Goal: Task Accomplishment & Management: Manage account settings

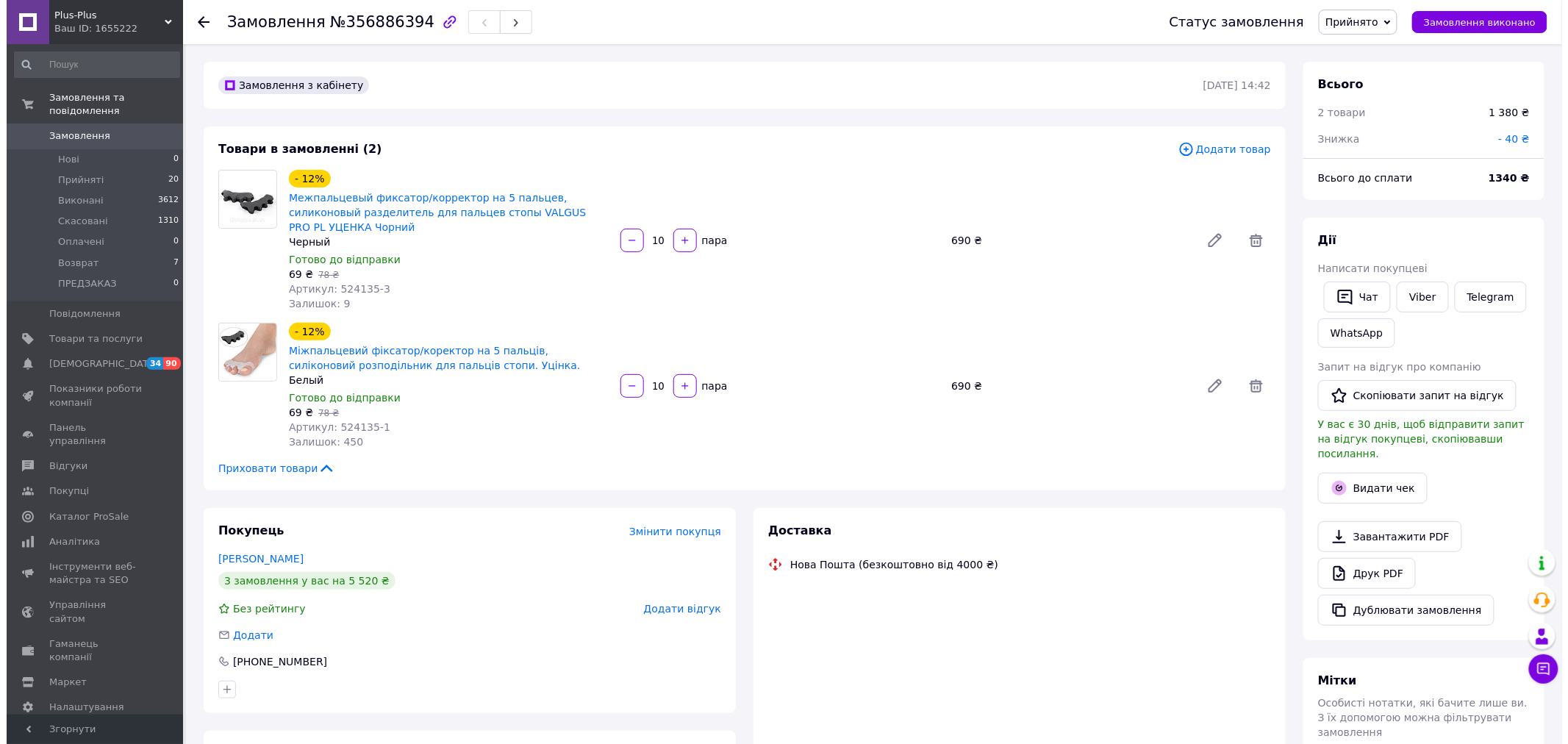
scroll to position [46, 0]
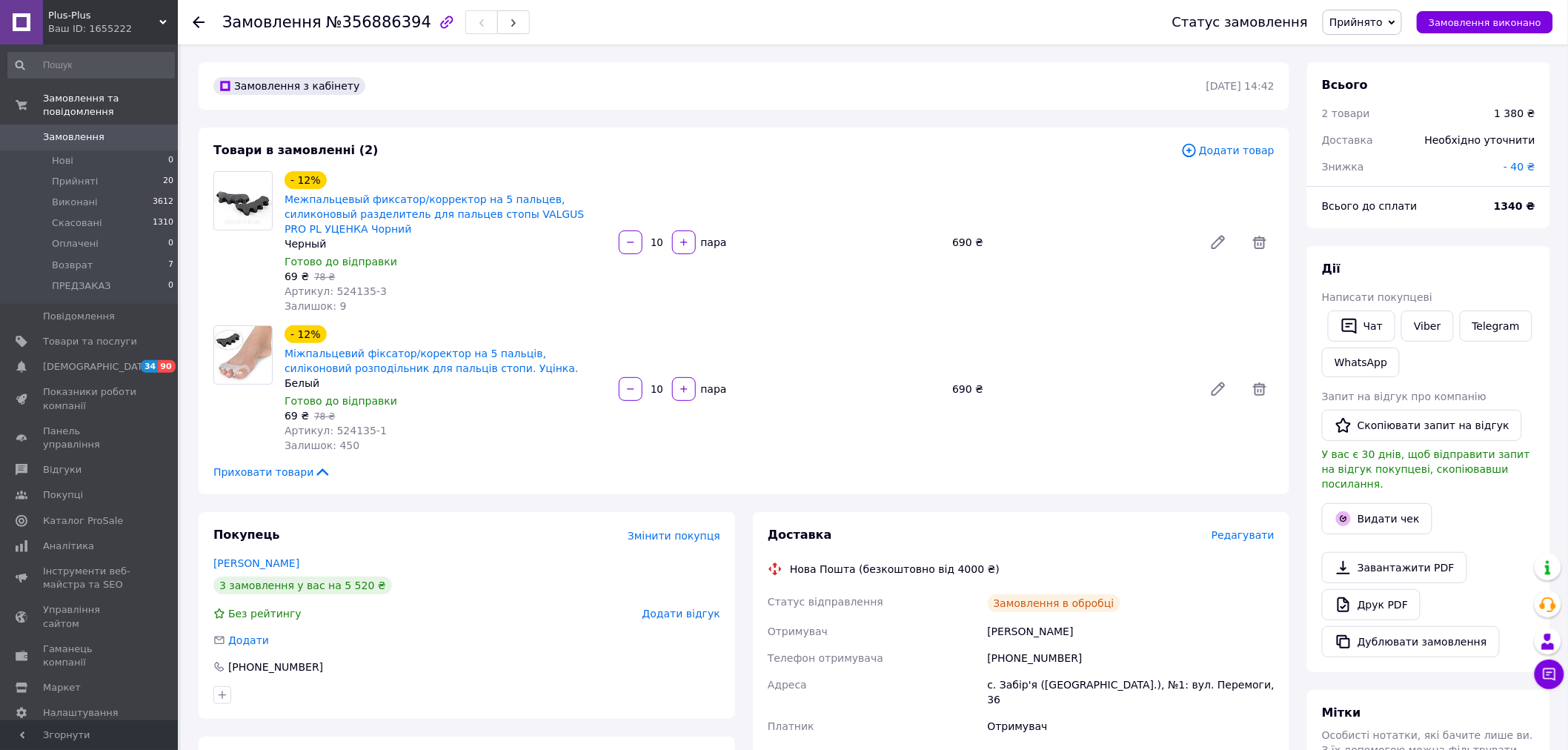
click at [1254, 529] on span "Редагувати" at bounding box center [1243, 535] width 63 height 12
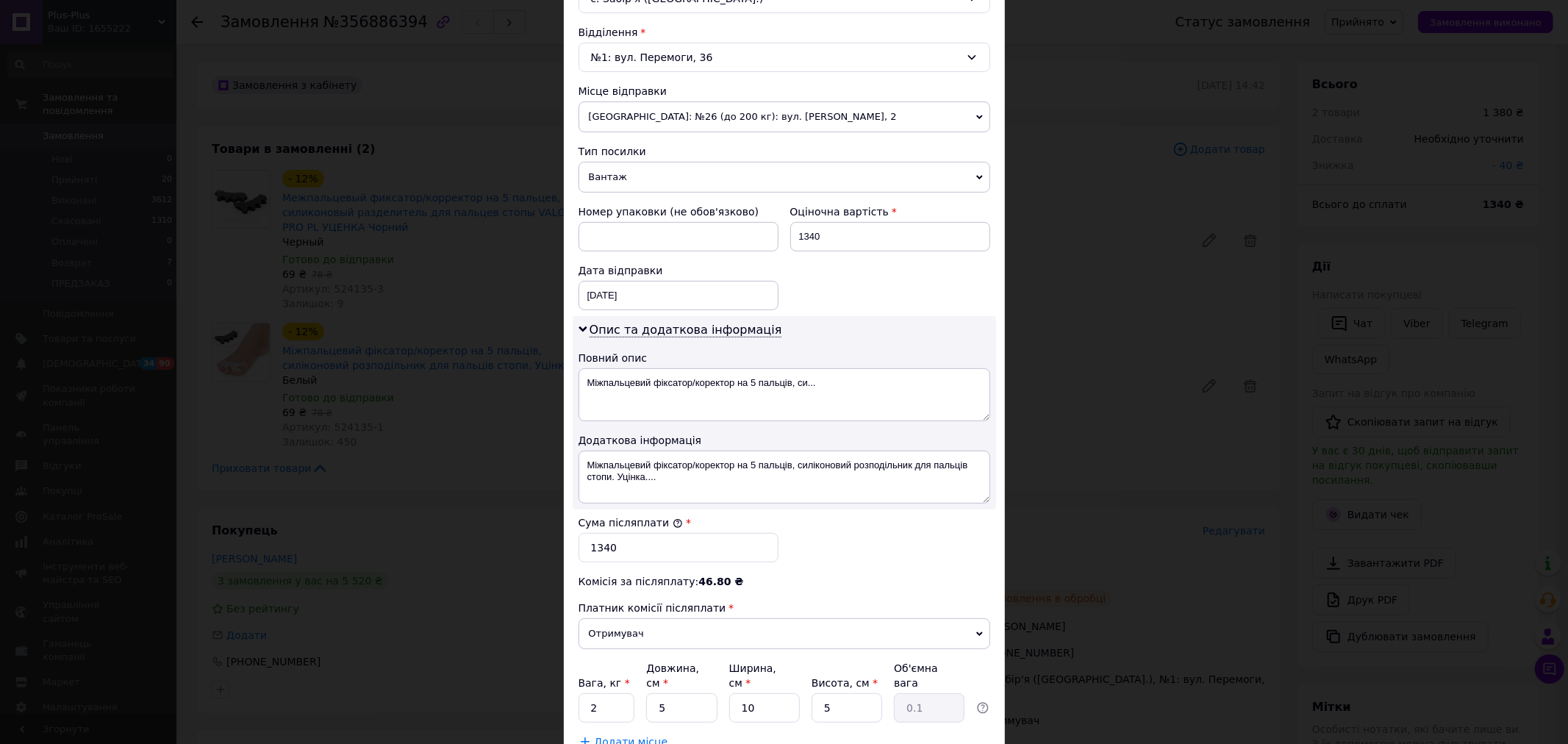
scroll to position [490, 0]
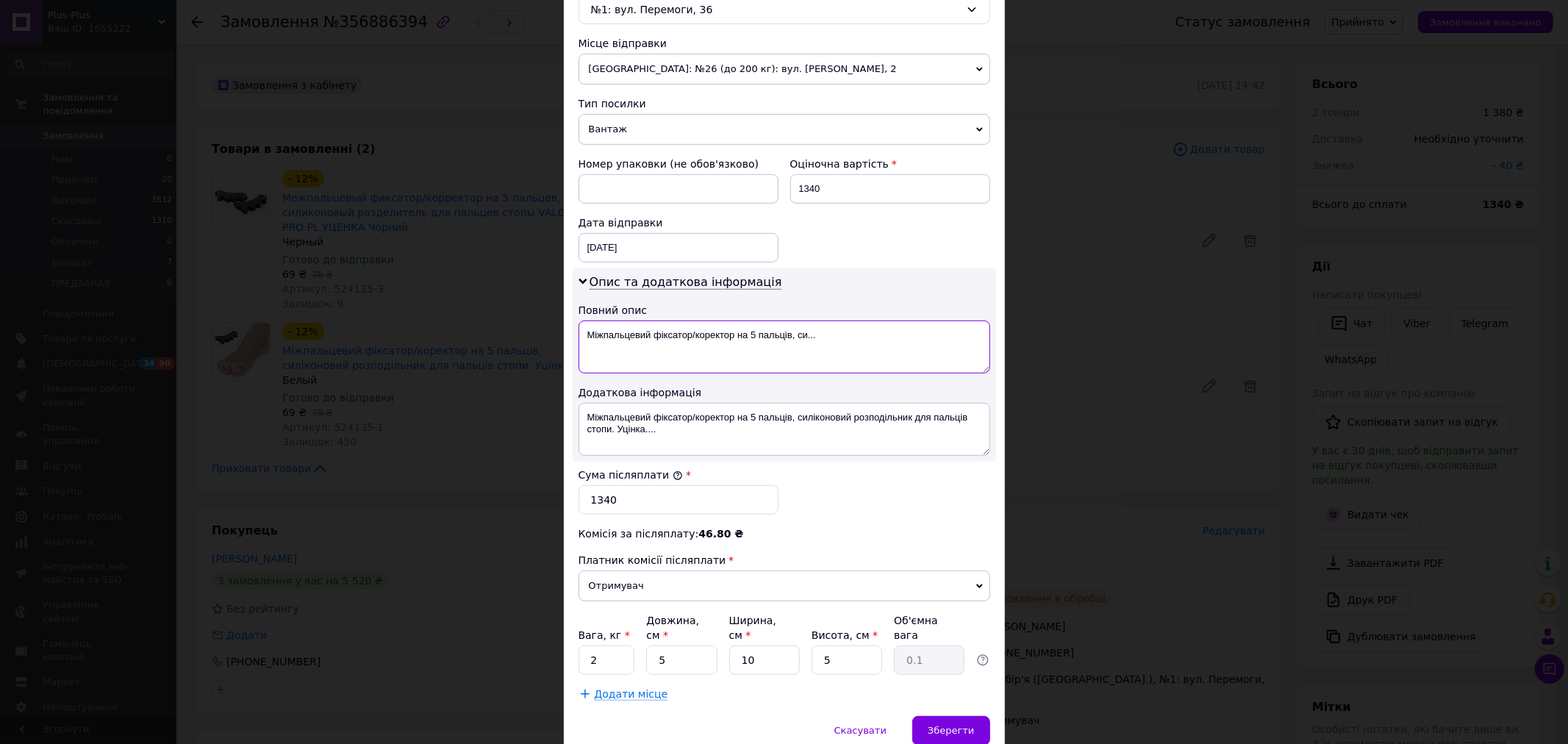
drag, startPoint x: 834, startPoint y: 336, endPoint x: 691, endPoint y: 342, distance: 143.1
click at [691, 342] on textarea "Міжпальцевий фіксатор/коректор на 5 пальців, си..." at bounding box center [784, 347] width 412 height 53
paste textarea "356886394"
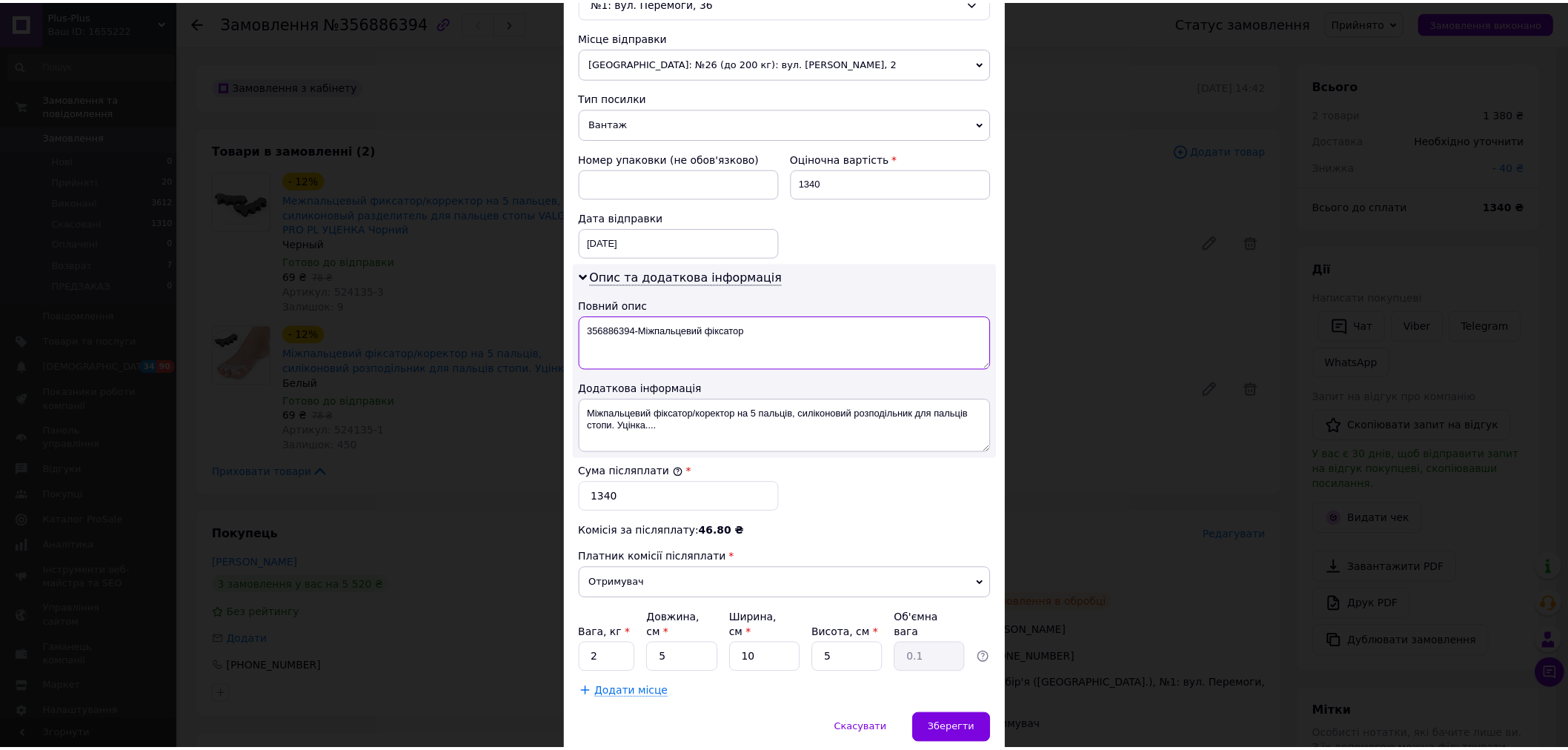
scroll to position [549, 0]
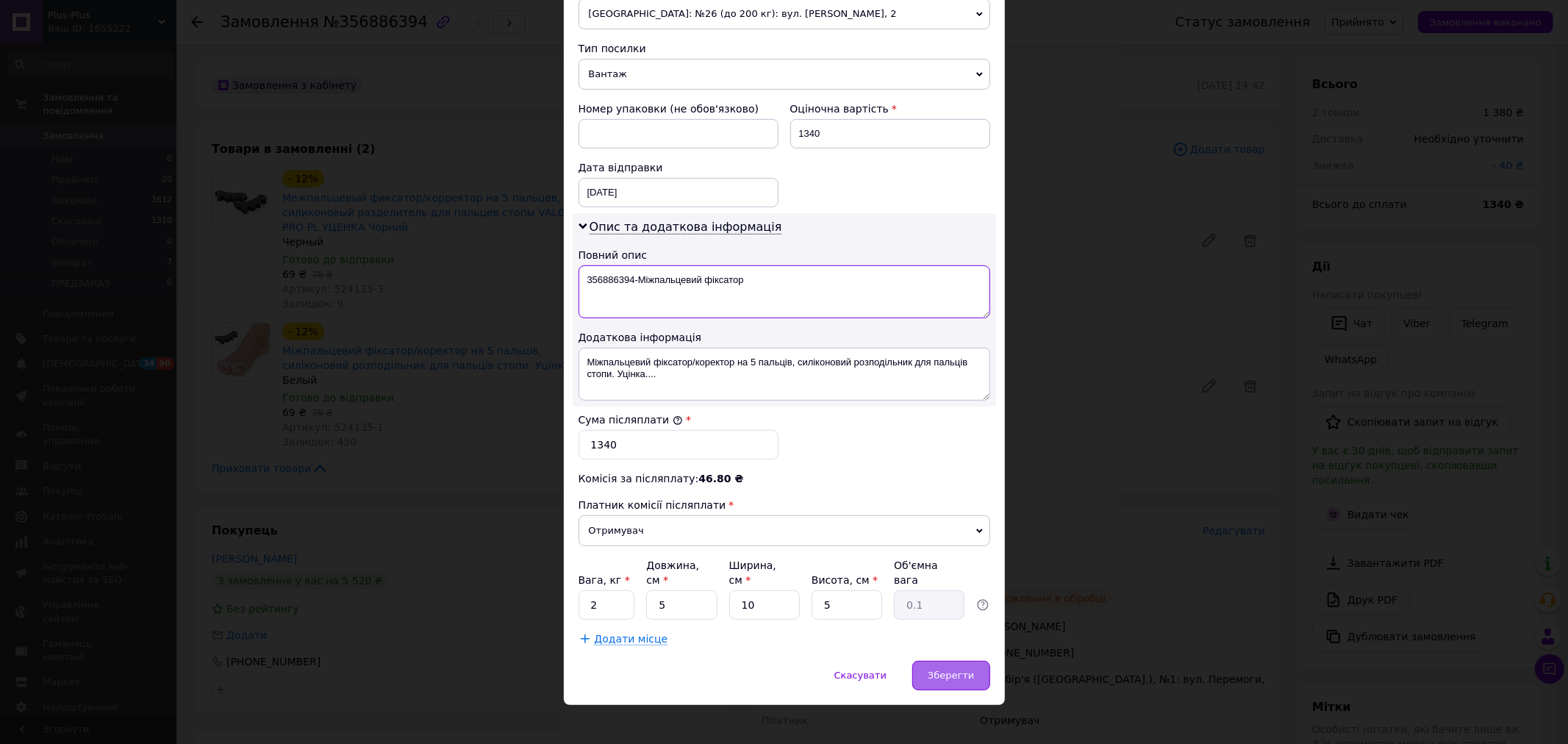
type textarea "356886394-Міжпальцевий фіксатор"
click at [959, 670] on span "Зберегти" at bounding box center [950, 675] width 46 height 11
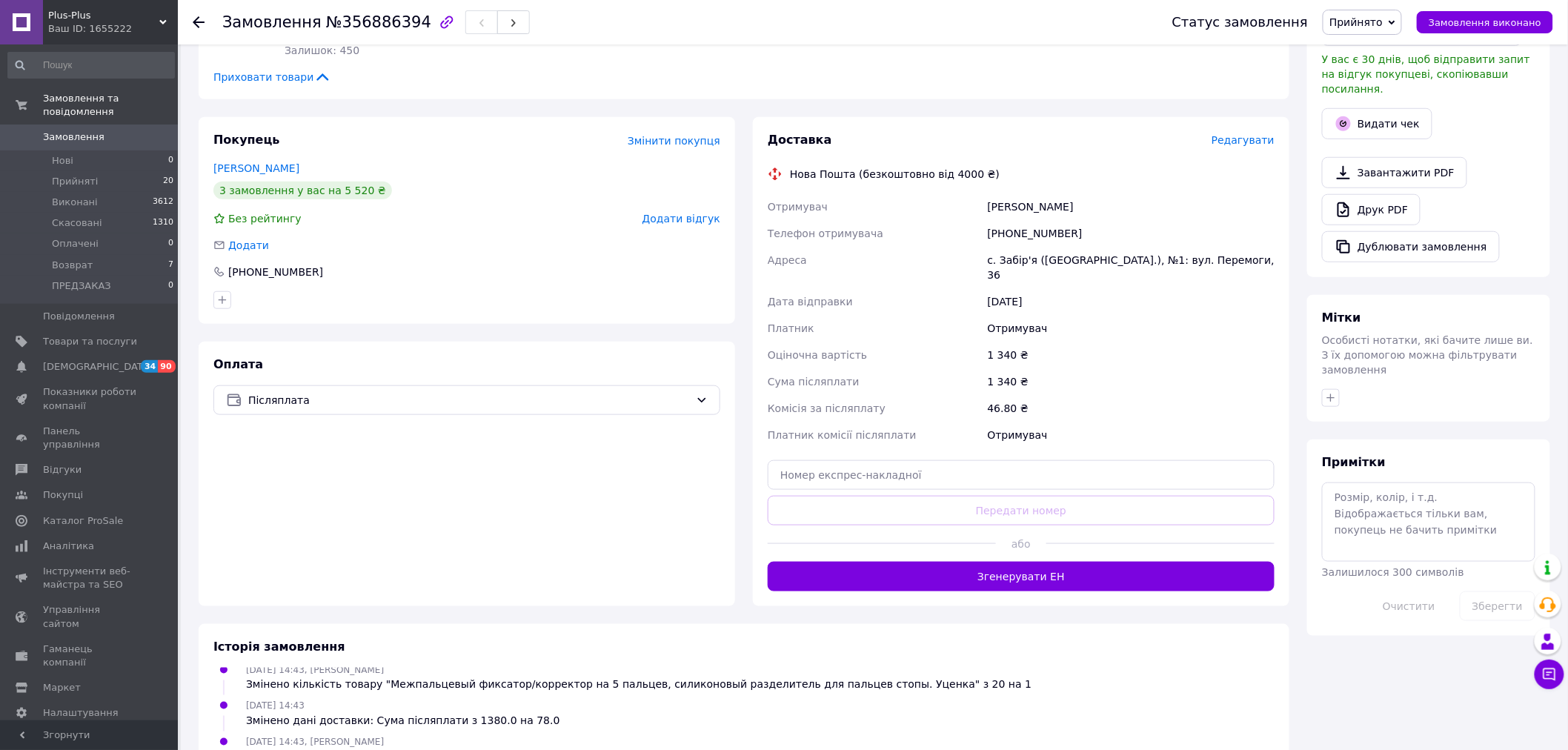
scroll to position [411, 0]
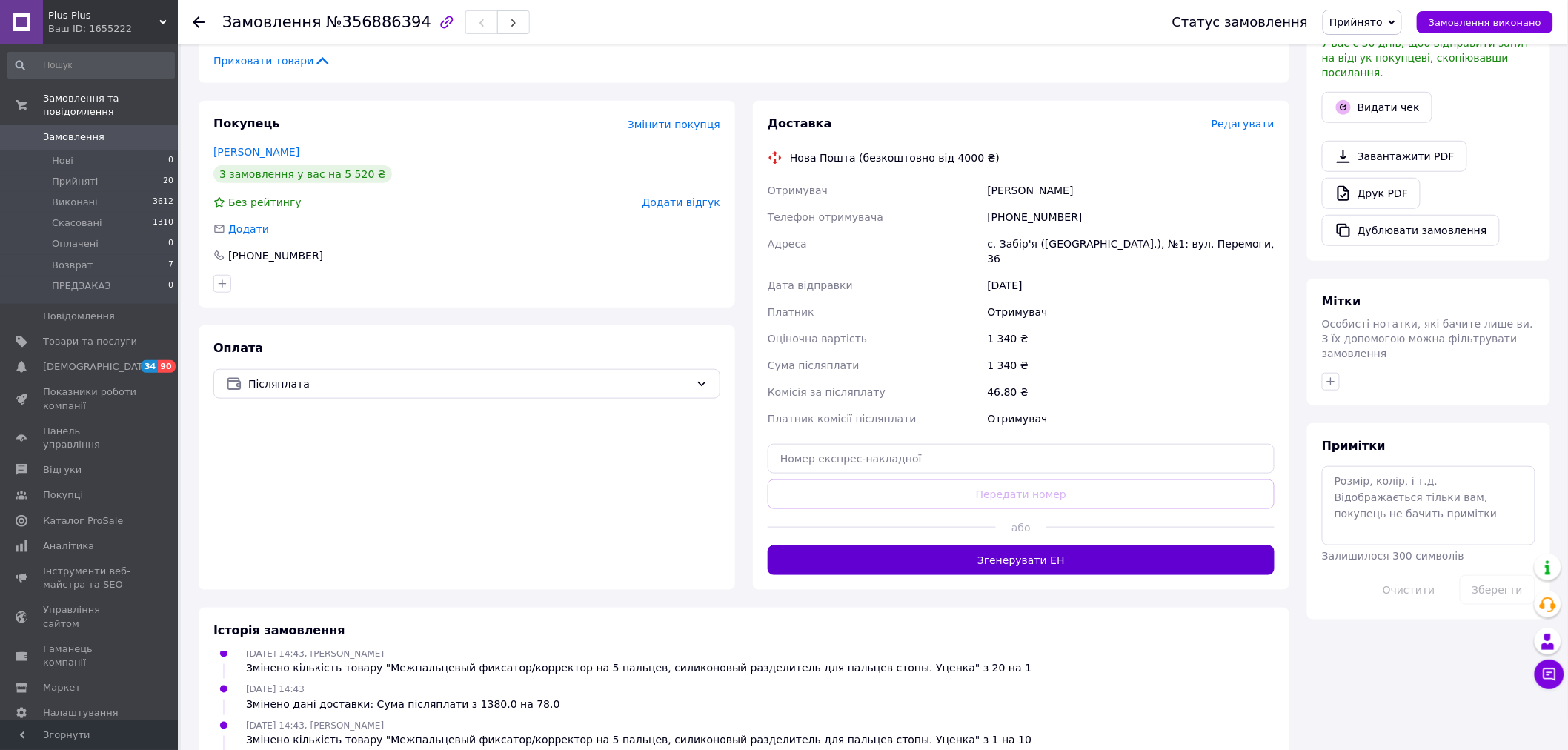
click at [1027, 546] on button "Згенерувати ЕН" at bounding box center [1021, 561] width 507 height 30
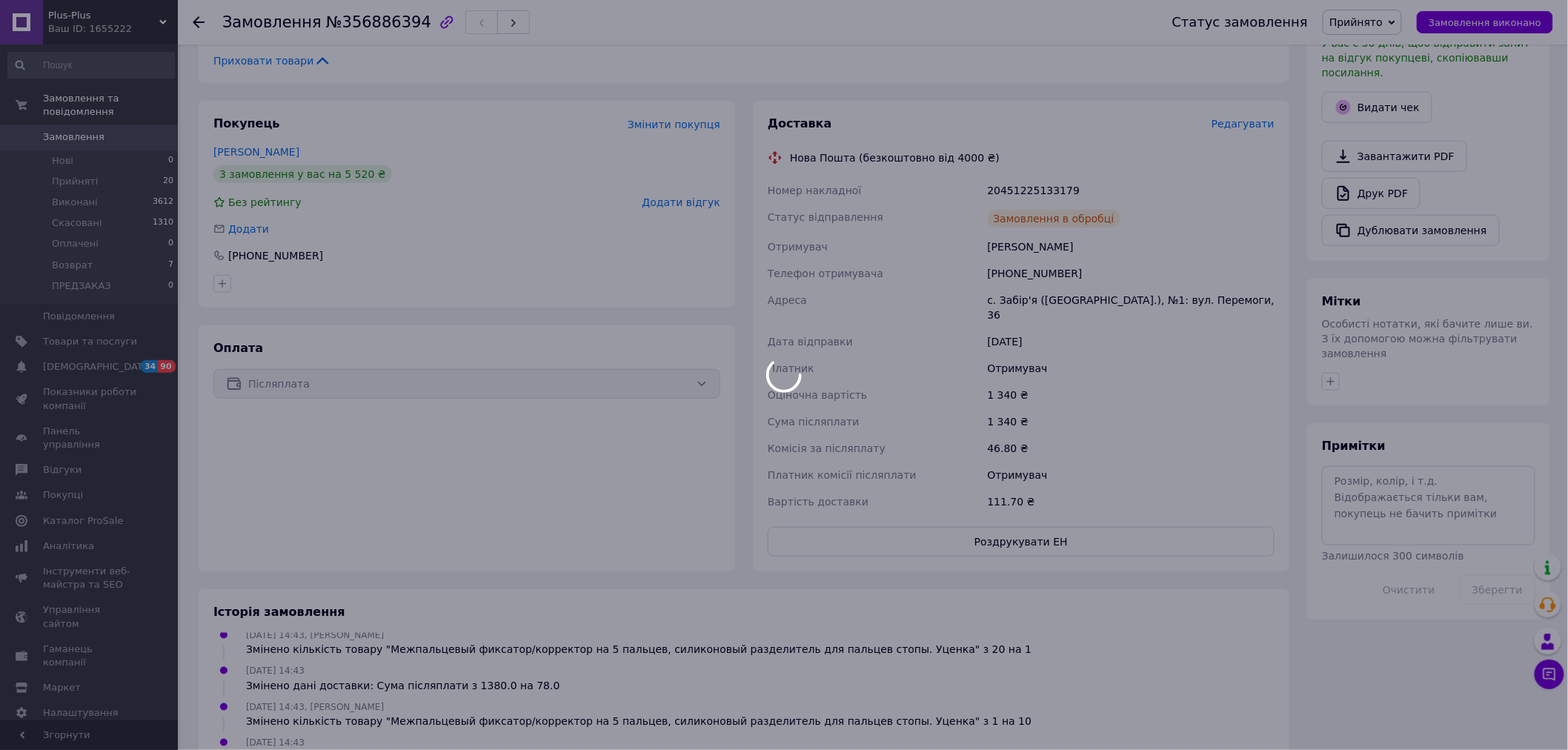
scroll to position [148, 0]
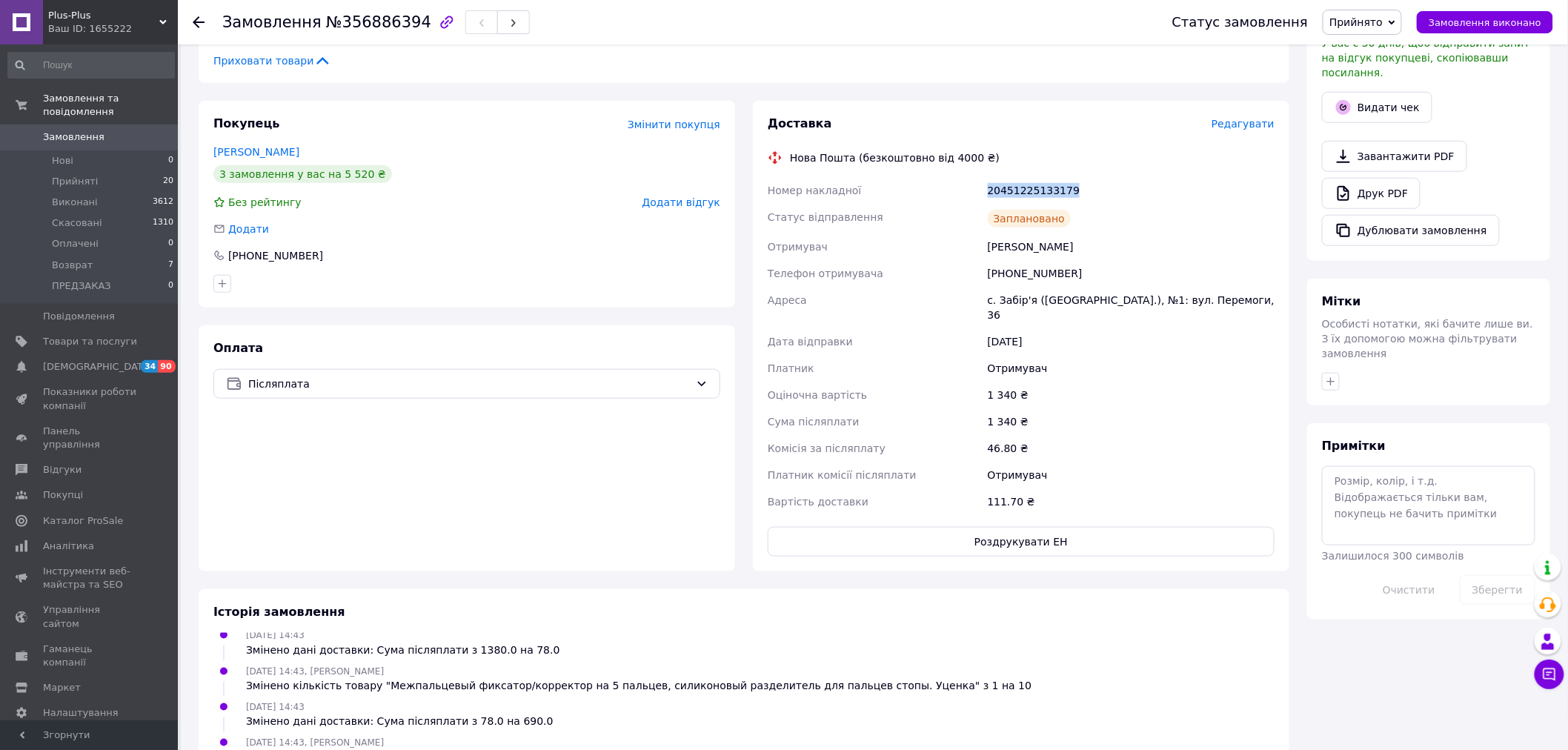
drag, startPoint x: 1085, startPoint y: 173, endPoint x: 975, endPoint y: 178, distance: 110.1
click at [975, 178] on div "Номер накладної 20451225133179 Статус відправлення Заплановано Отримувач [PERSO…" at bounding box center [1021, 346] width 513 height 338
copy div "Номер накладної 20451225133179"
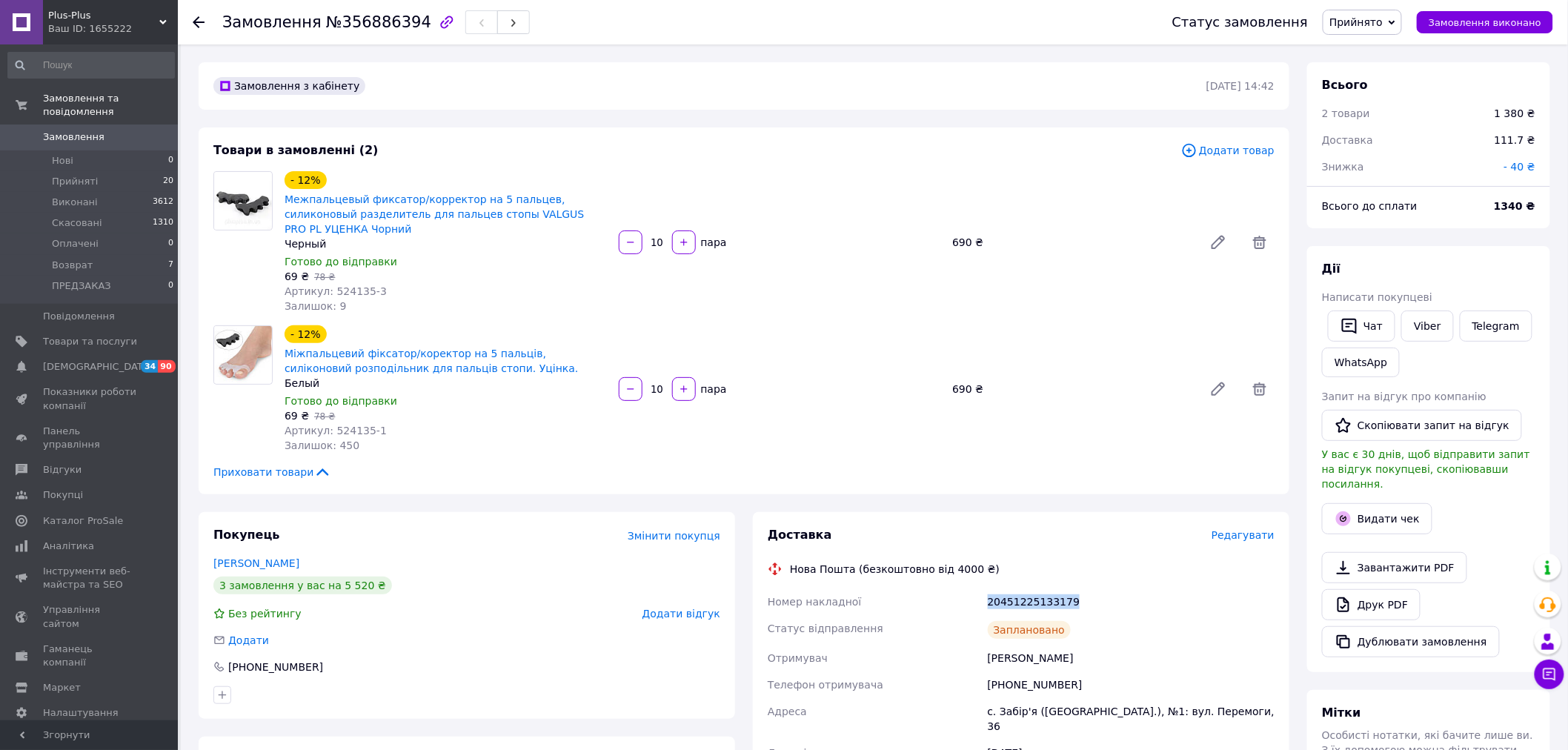
copy div "Номер накладної 20451225133179"
drag, startPoint x: 329, startPoint y: 275, endPoint x: 359, endPoint y: 275, distance: 30.0
click at [359, 285] on span "Артикул: 524135-3" at bounding box center [335, 291] width 102 height 12
copy span "524135"
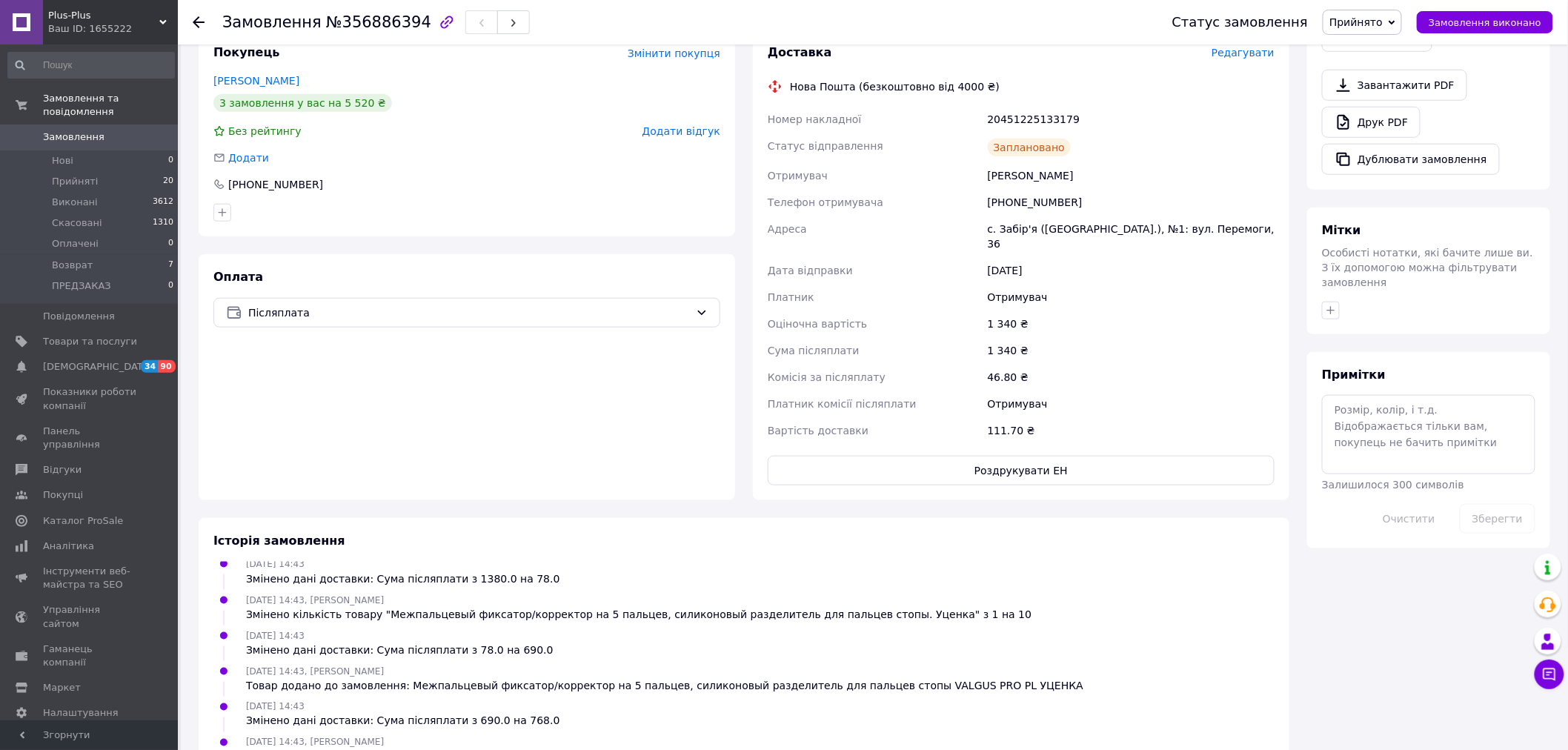
scroll to position [494, 0]
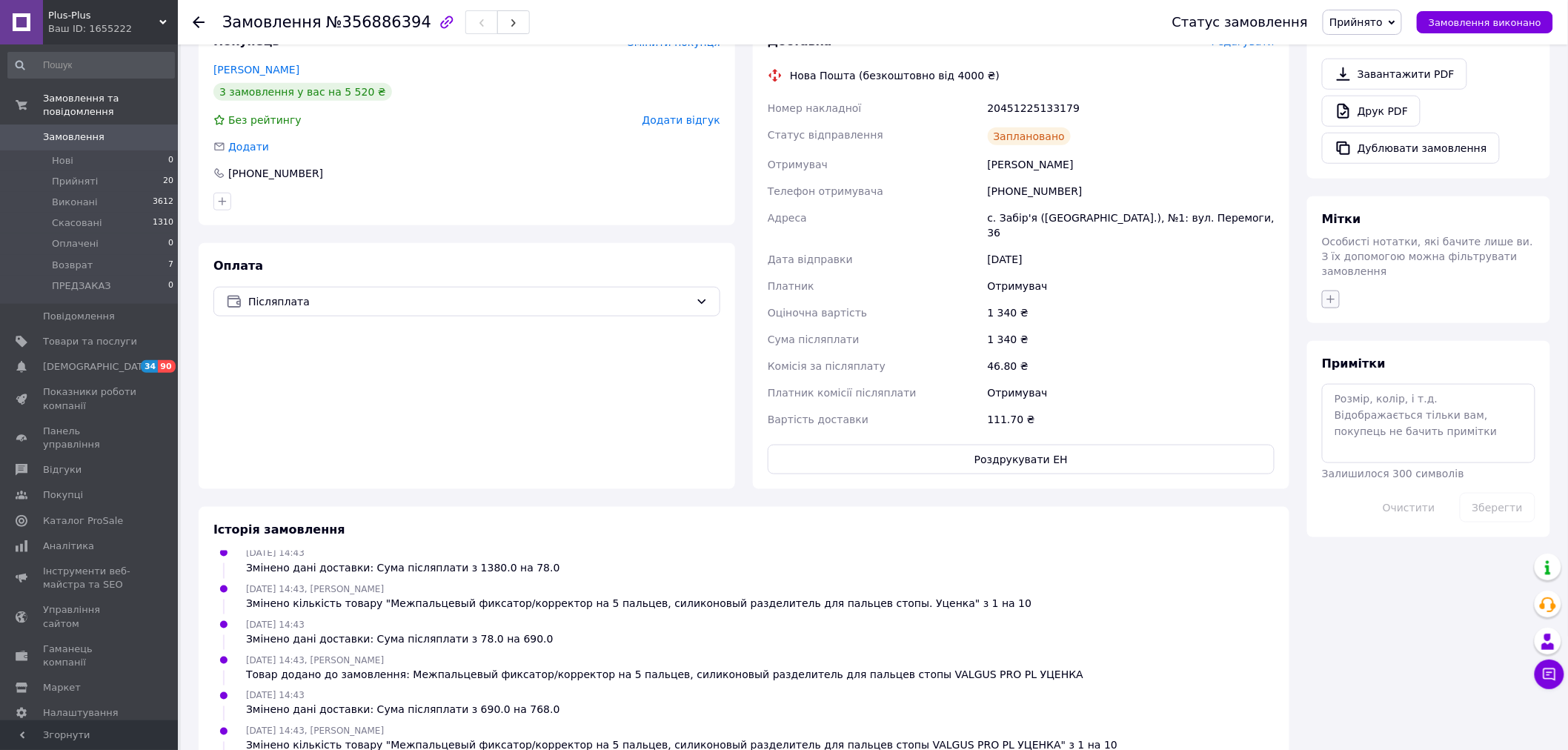
click at [1333, 294] on icon "button" at bounding box center [1330, 299] width 12 height 12
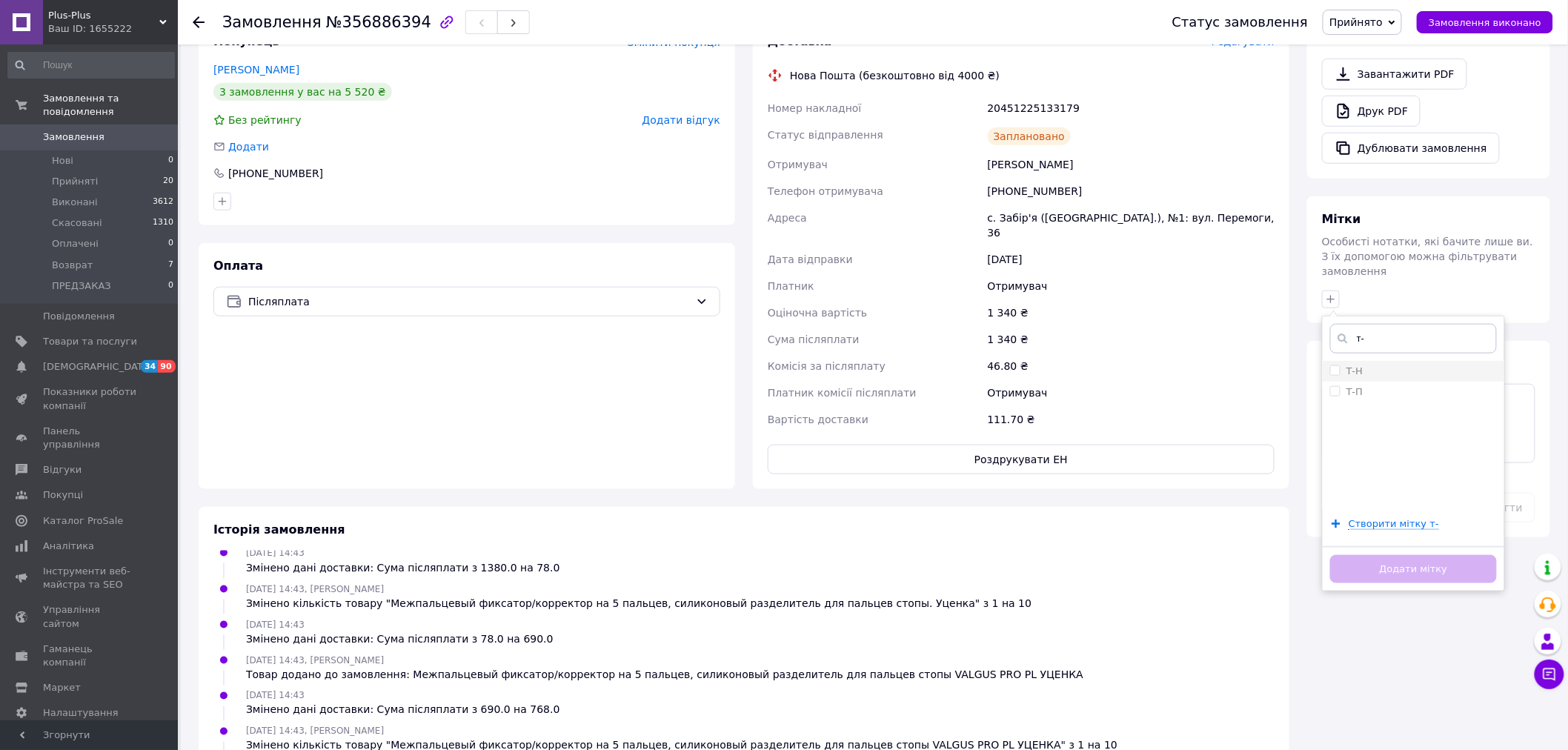
type input "т-"
click at [1359, 366] on label "Т-Н" at bounding box center [1355, 371] width 17 height 11
checkbox input "true"
click at [1381, 324] on input "т-" at bounding box center [1414, 339] width 167 height 30
type input "т"
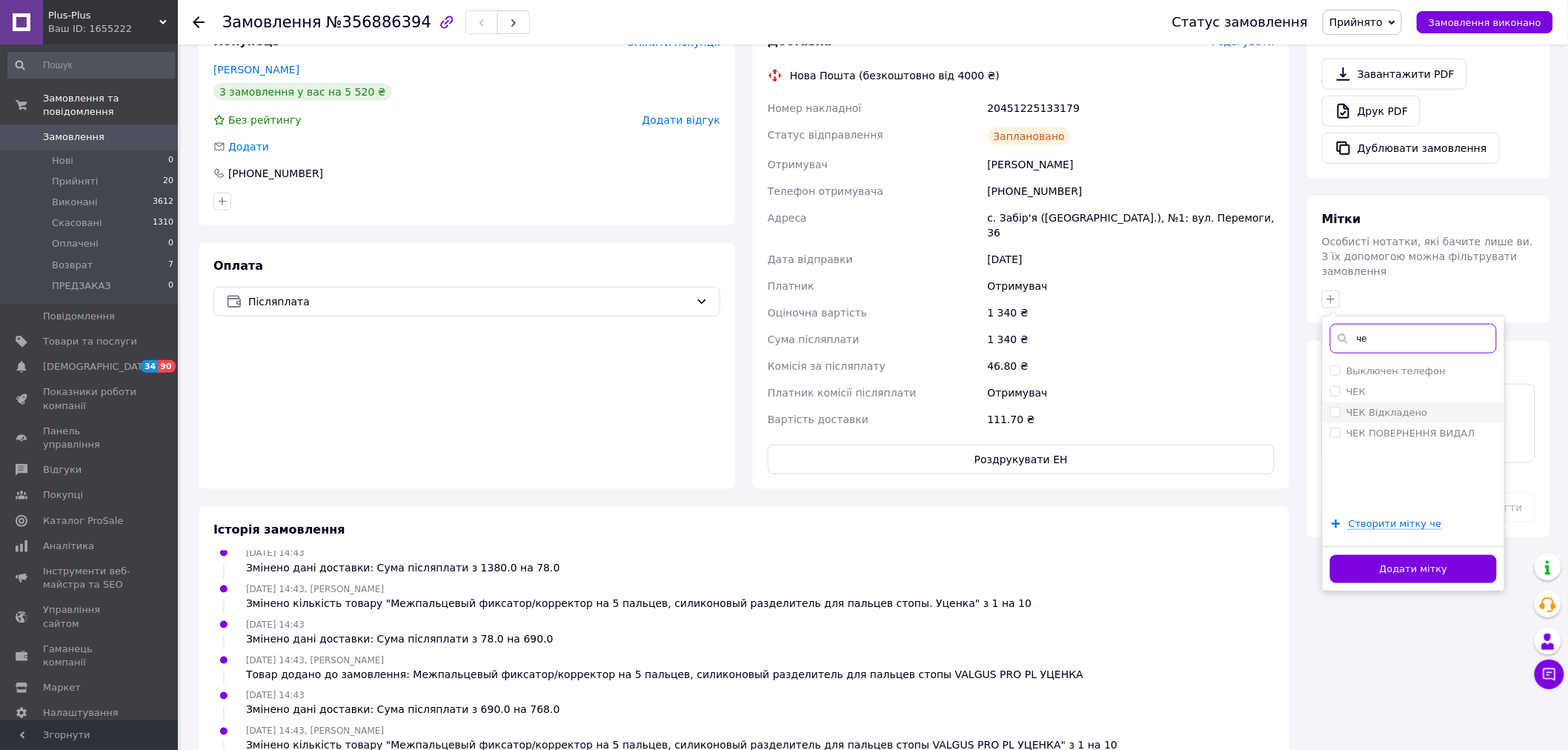
type input "че"
click at [1399, 407] on label "ЧЕК Відкладено" at bounding box center [1388, 413] width 82 height 11
checkbox input "true"
click at [1410, 555] on button "Додати мітку" at bounding box center [1414, 570] width 167 height 29
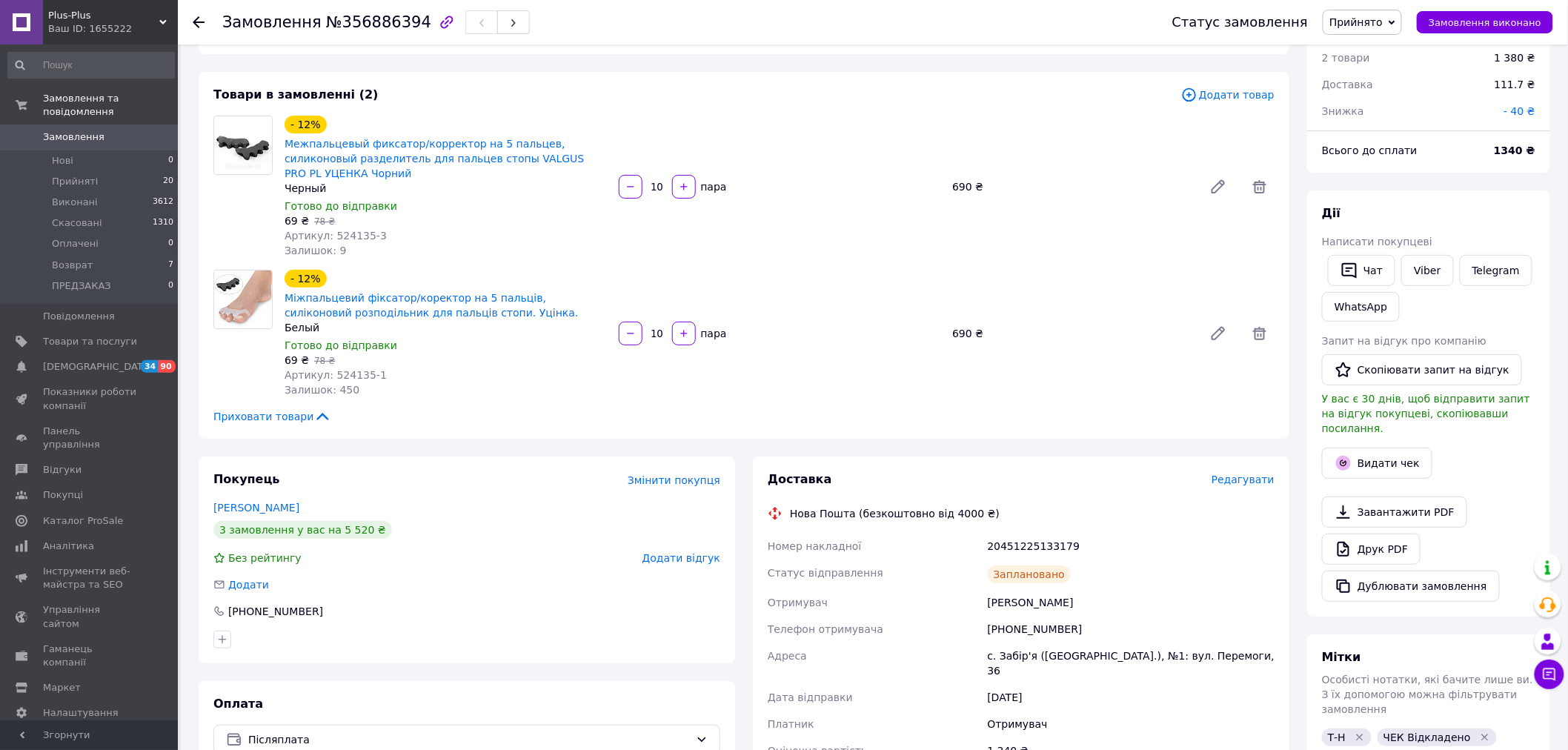
scroll to position [0, 0]
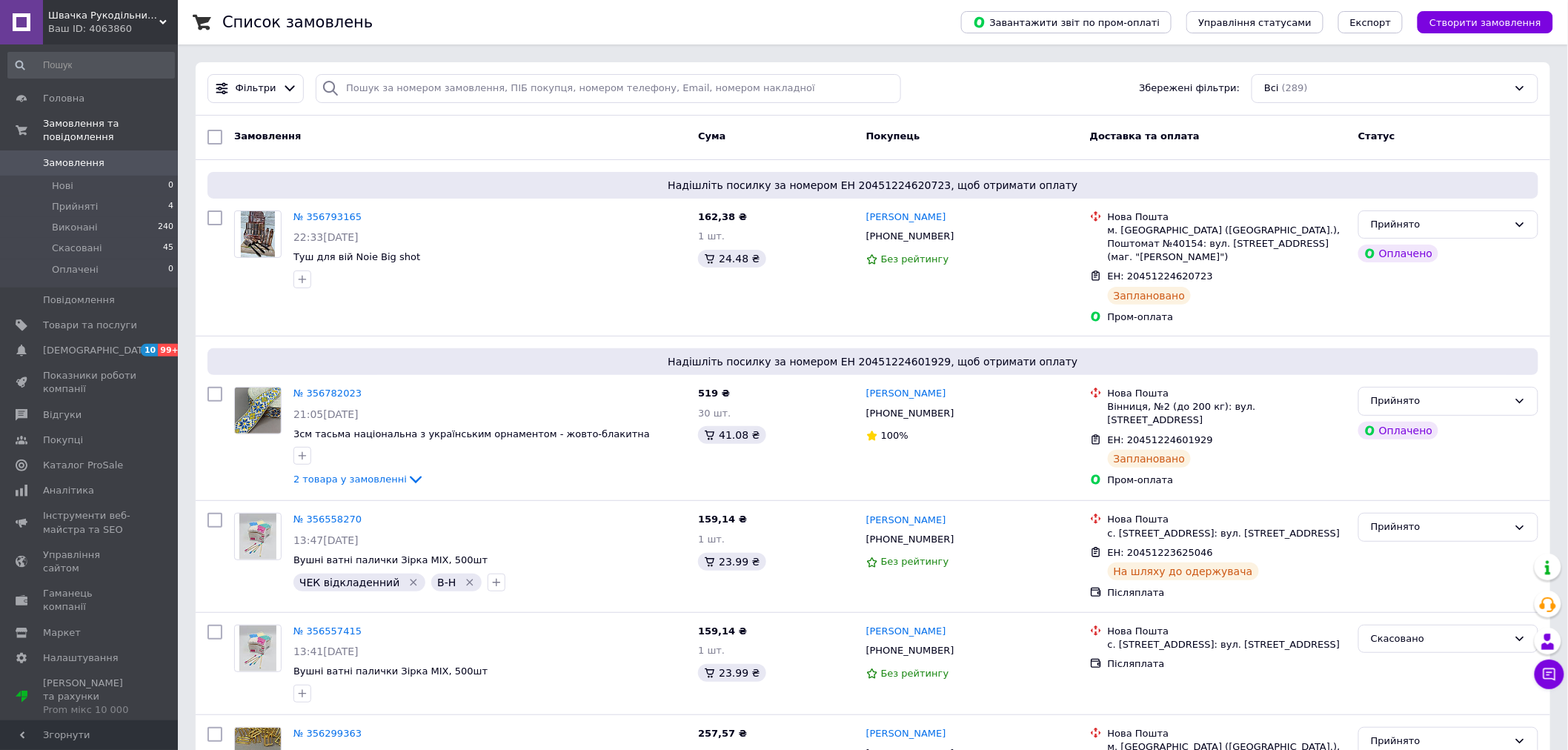
click at [157, 15] on span "Швачка Рукодільниця" at bounding box center [103, 15] width 111 height 13
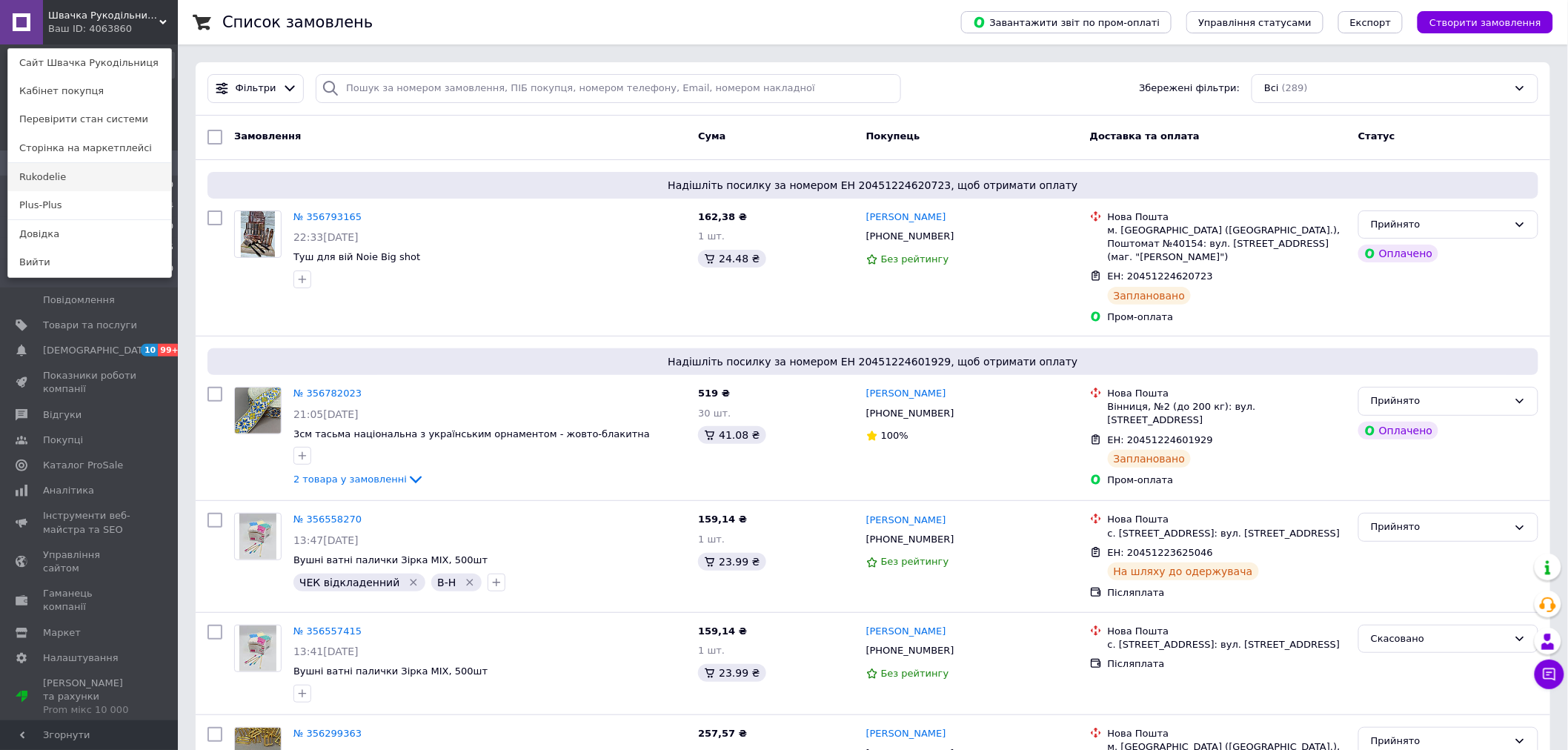
click at [41, 174] on link "Rukodelie" at bounding box center [89, 177] width 163 height 28
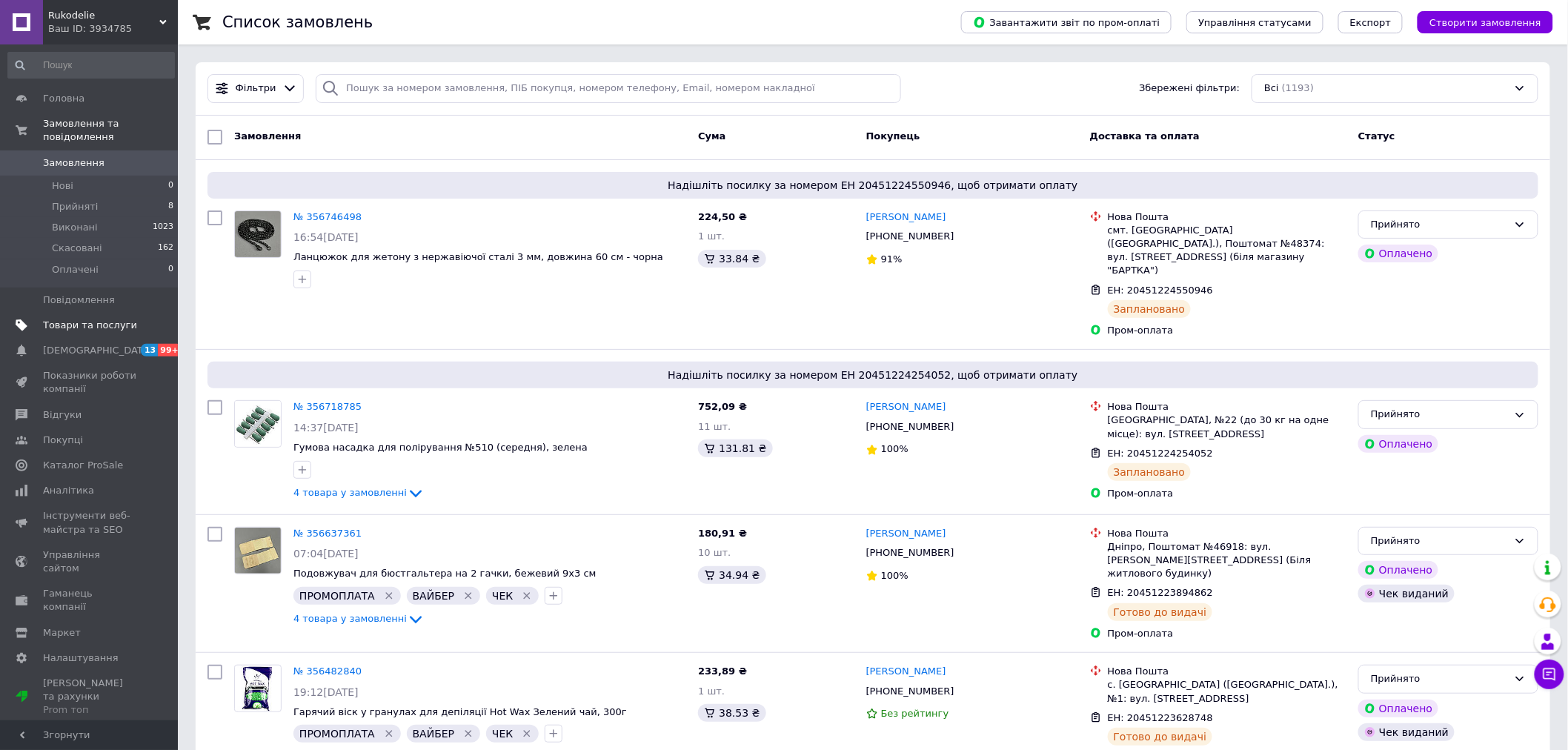
click at [77, 319] on span "Товари та послуги" at bounding box center [90, 325] width 94 height 13
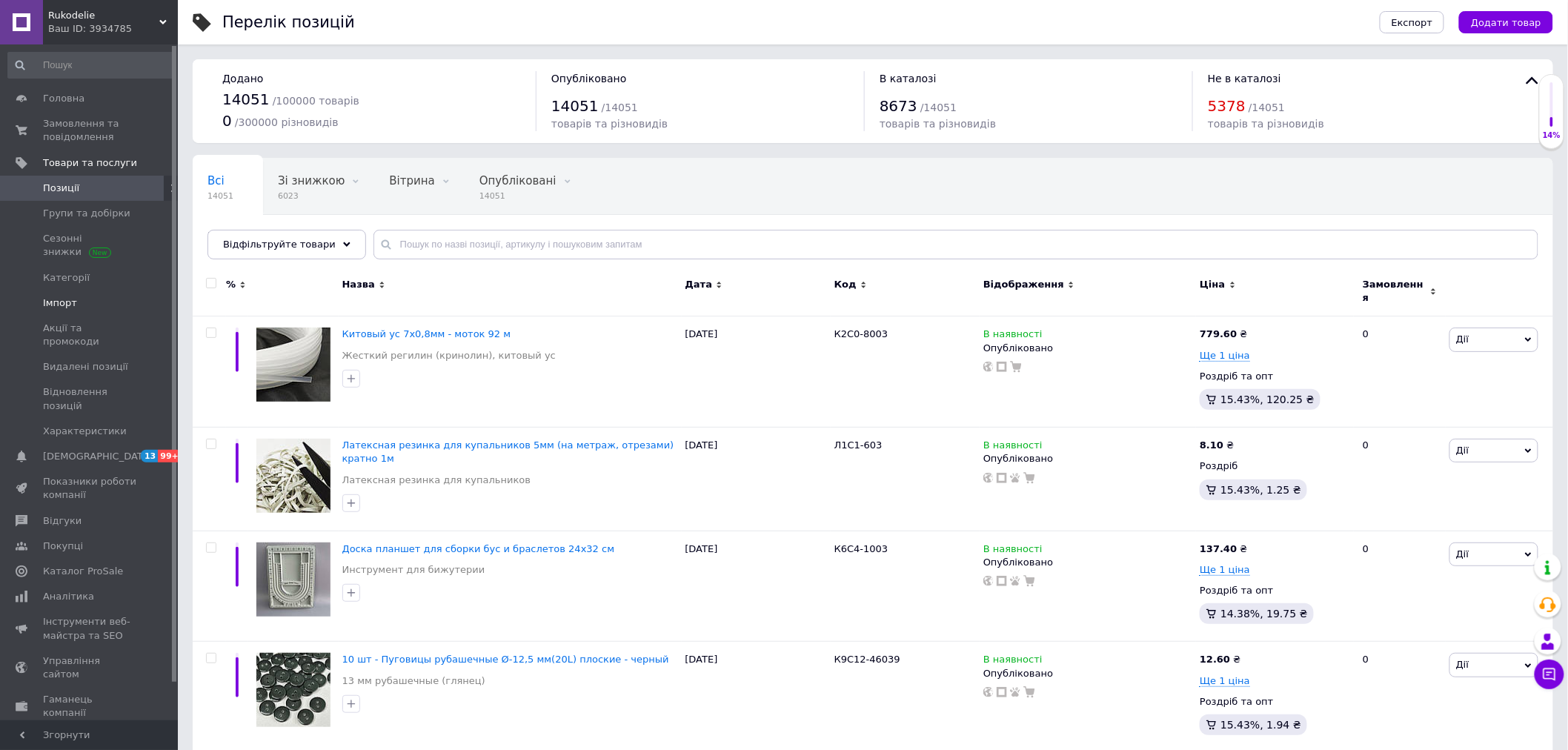
click at [59, 301] on span "Імпорт" at bounding box center [60, 303] width 34 height 13
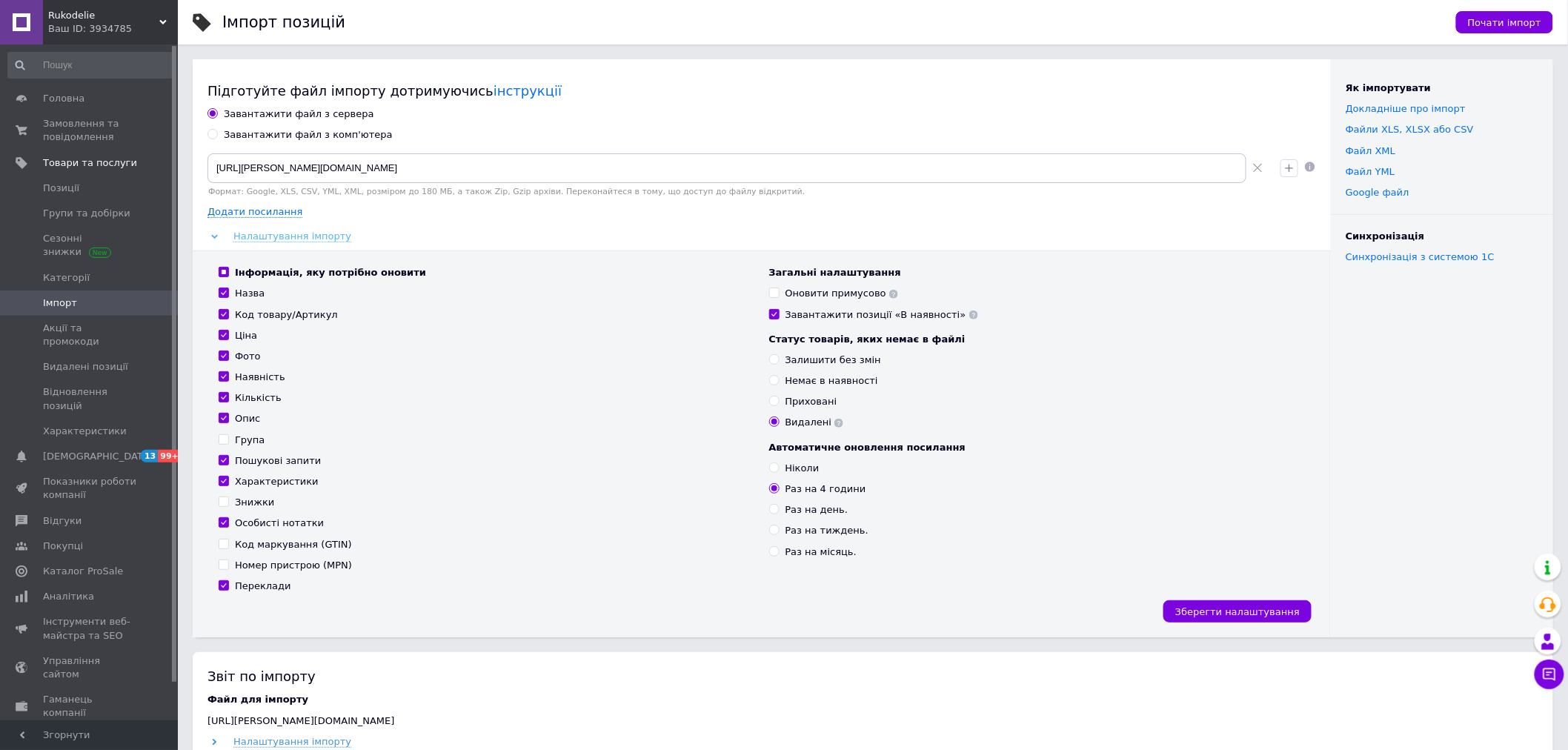
click at [286, 236] on span "Налаштування імпорту" at bounding box center [292, 236] width 118 height 12
